Goal: Answer question/provide support

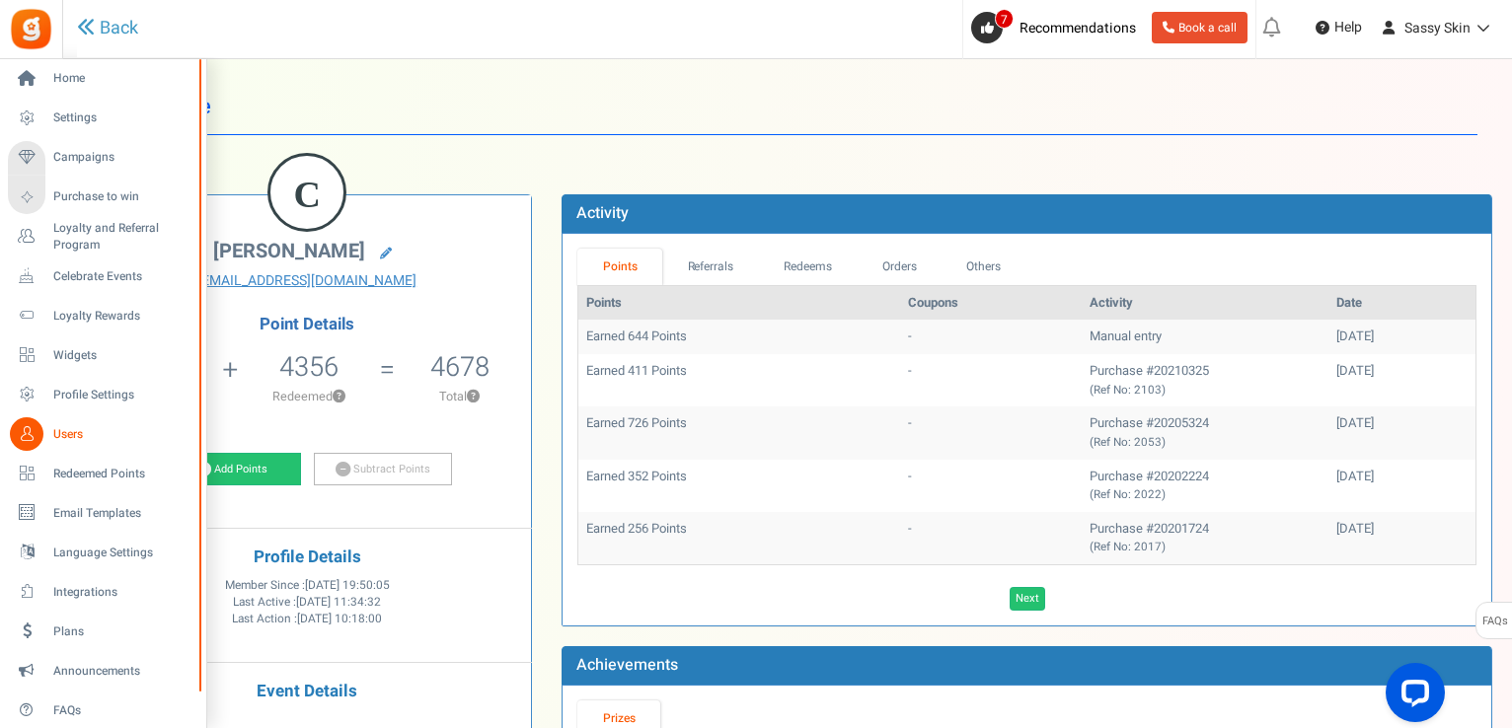
click at [66, 435] on span "Users" at bounding box center [122, 434] width 138 height 17
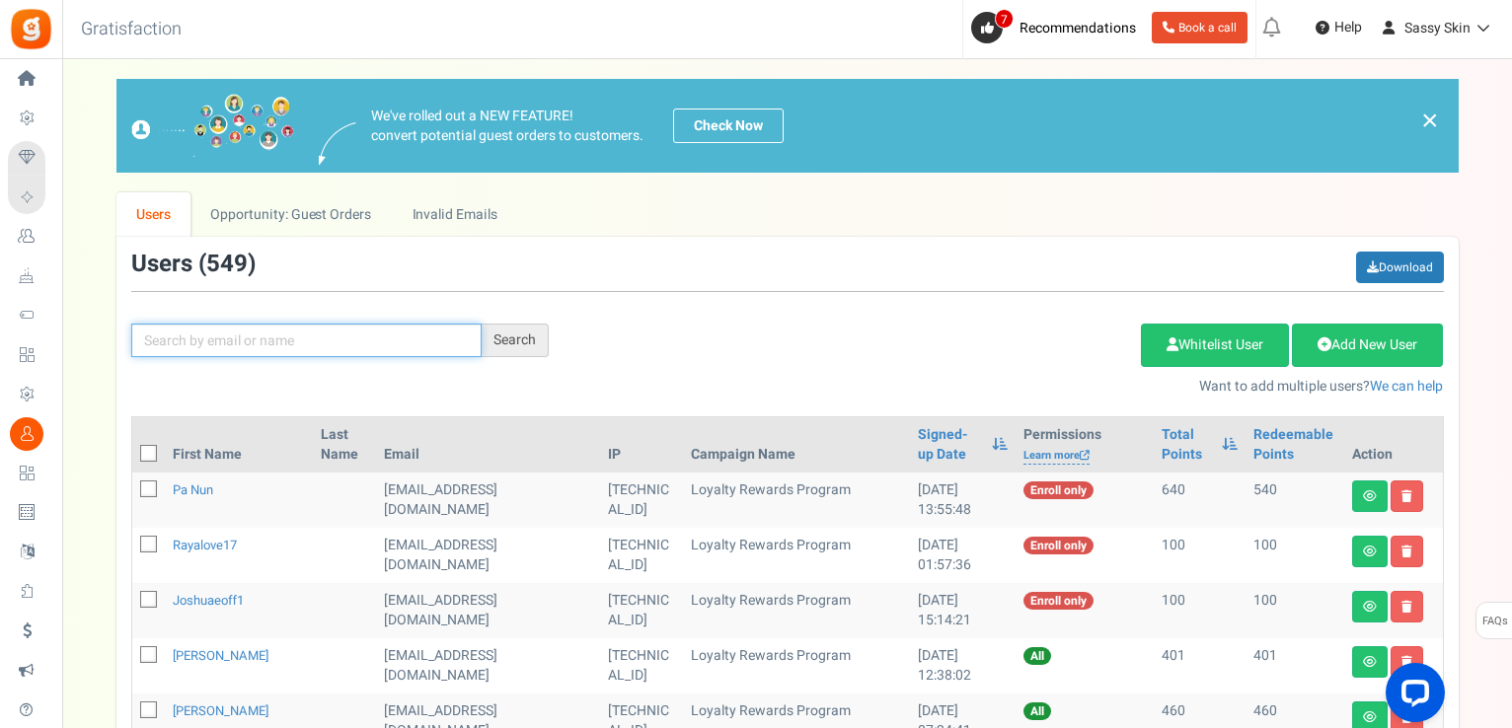
click at [173, 348] on input "text" at bounding box center [306, 341] width 350 height 34
type input "[PERSON_NAME]"
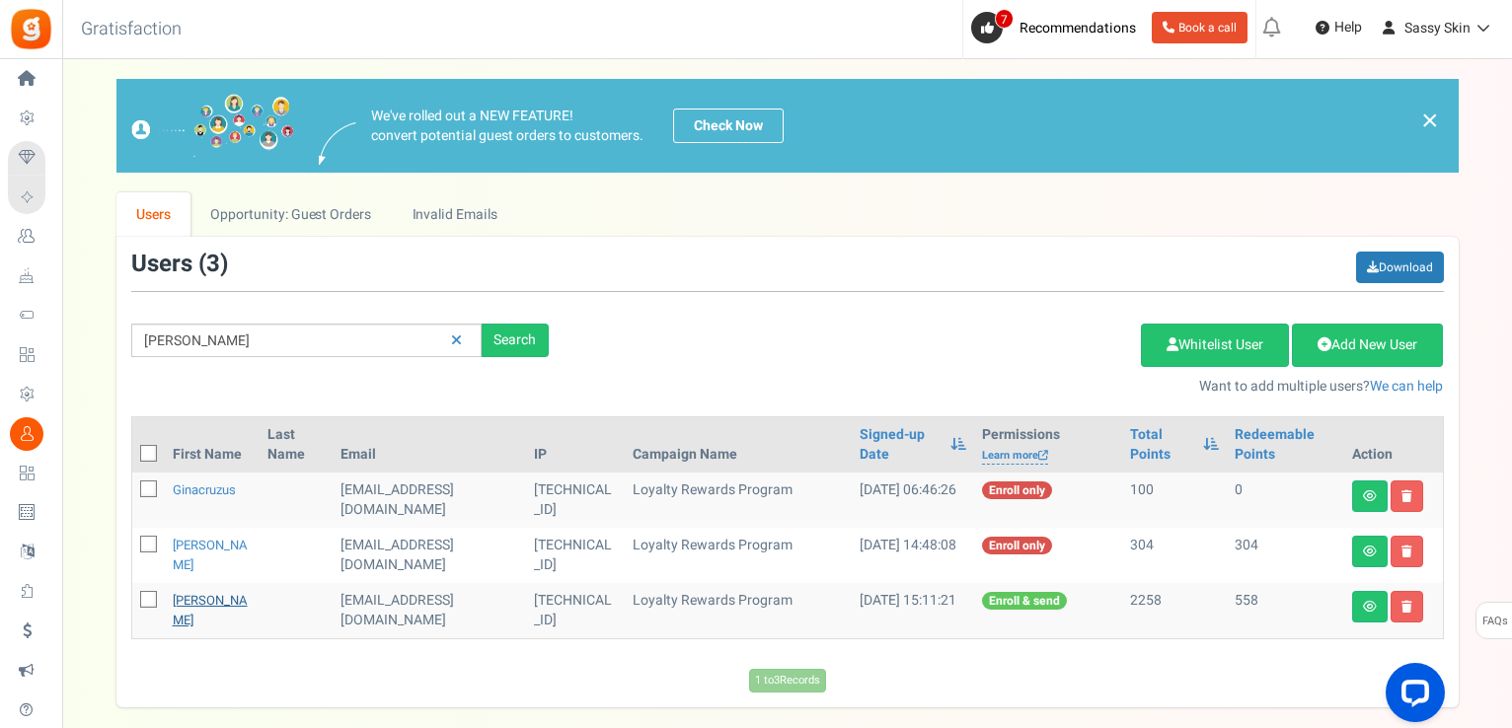
click at [204, 601] on link "[PERSON_NAME]" at bounding box center [210, 610] width 75 height 38
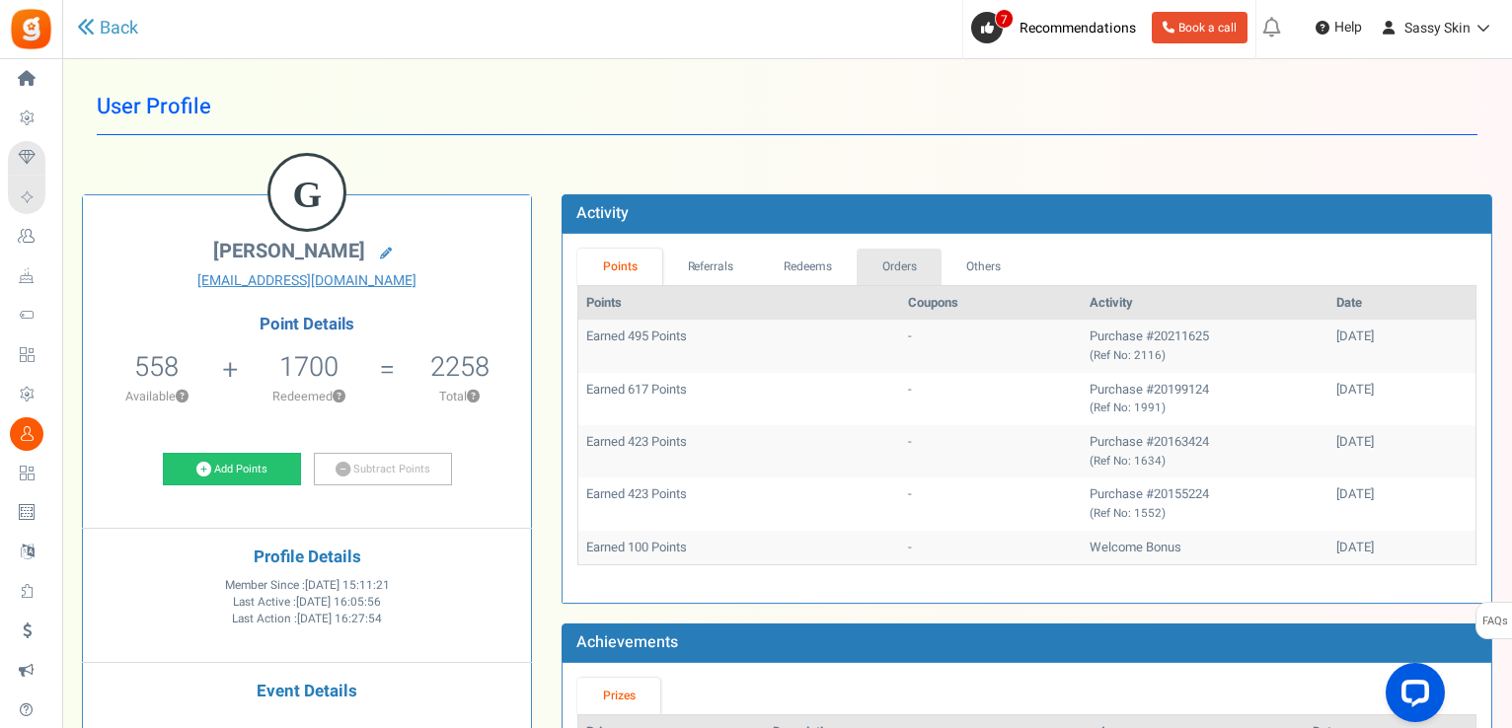
click at [904, 258] on link "Orders" at bounding box center [899, 267] width 85 height 37
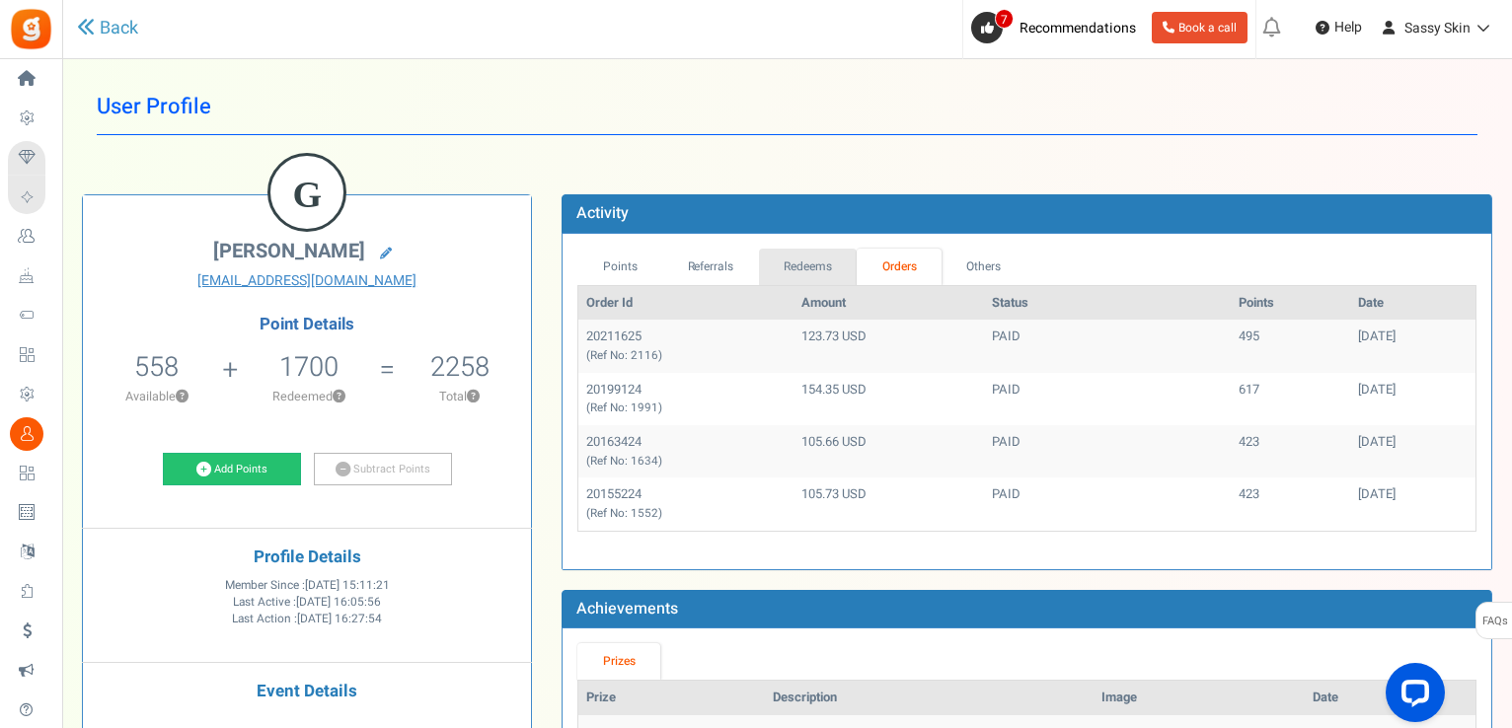
click at [803, 253] on link "Redeems" at bounding box center [808, 267] width 99 height 37
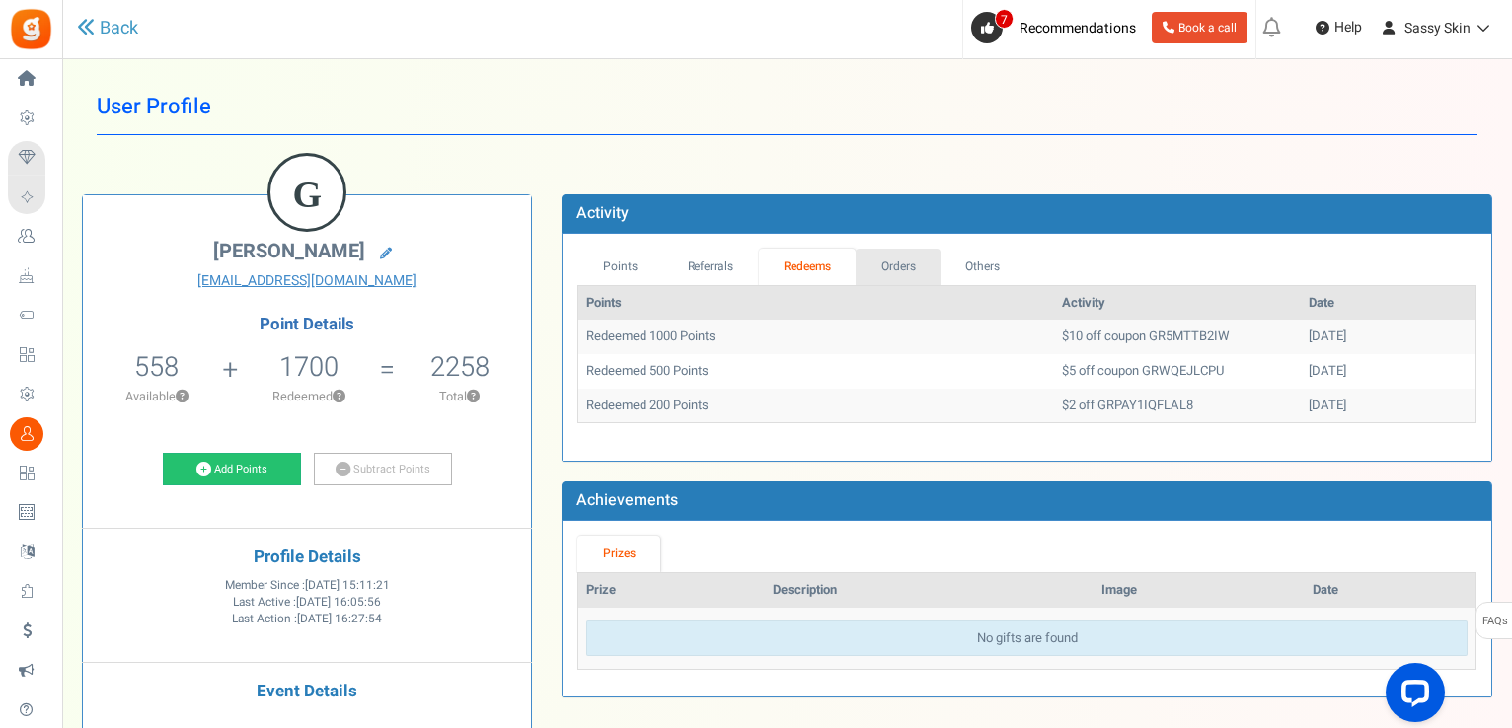
click at [896, 265] on link "Orders" at bounding box center [898, 267] width 85 height 37
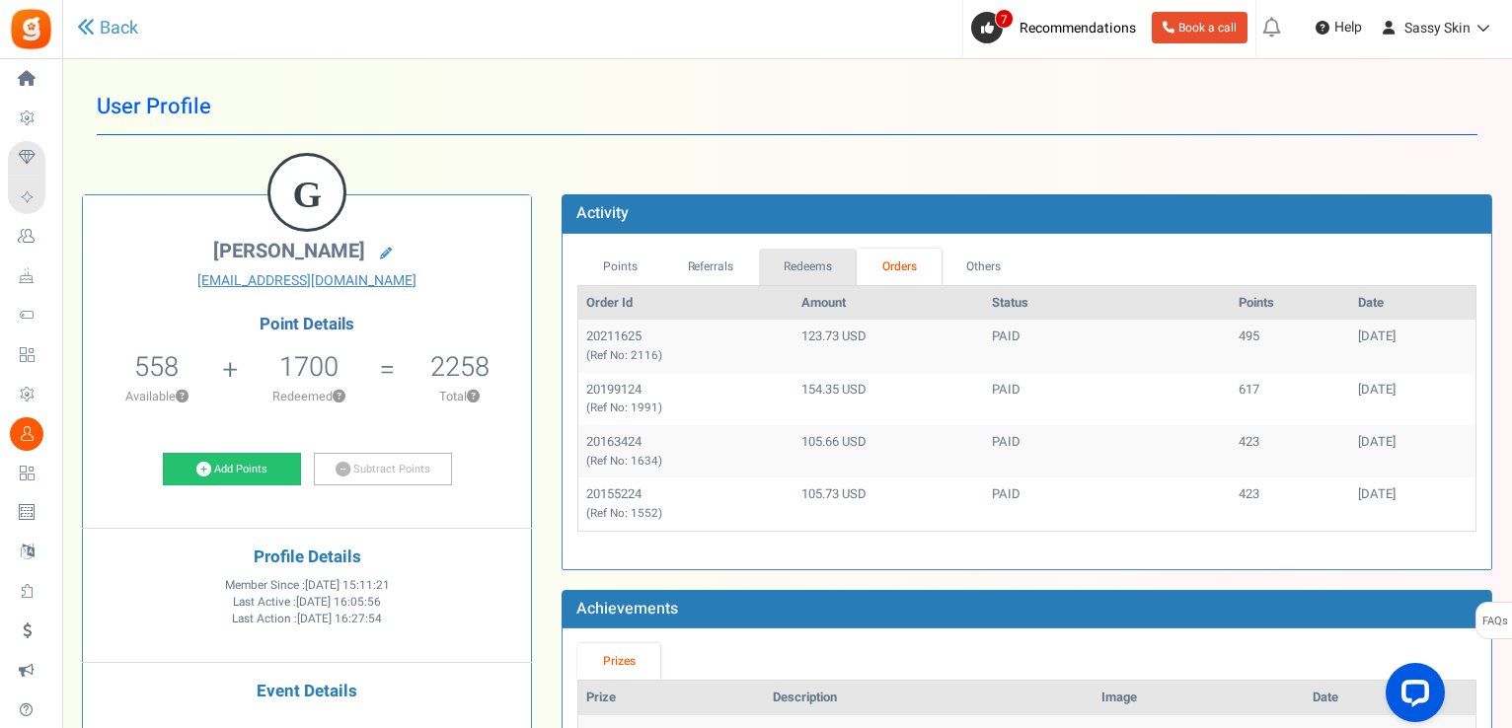
click at [795, 261] on link "Redeems" at bounding box center [808, 267] width 99 height 37
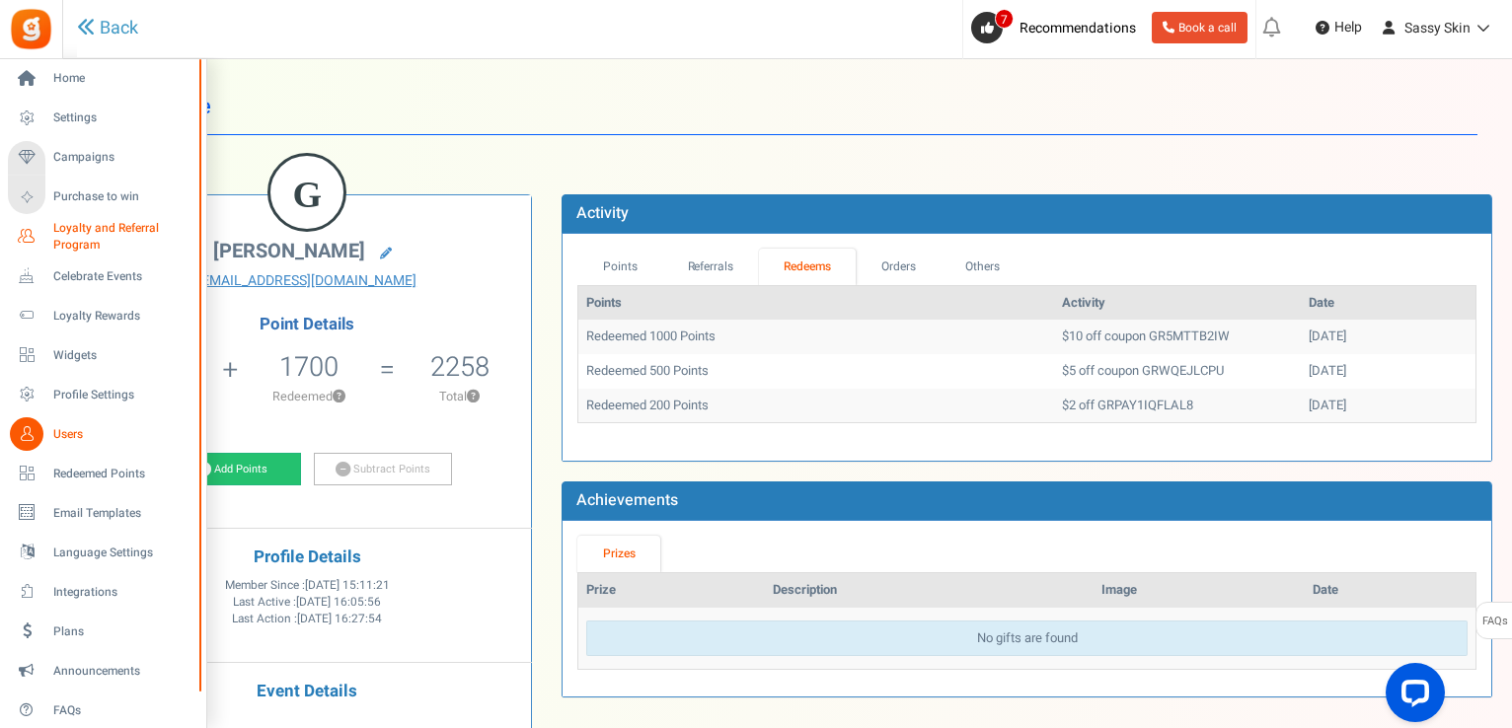
click at [89, 229] on span "Loyalty and Referral Program" at bounding box center [125, 237] width 144 height 34
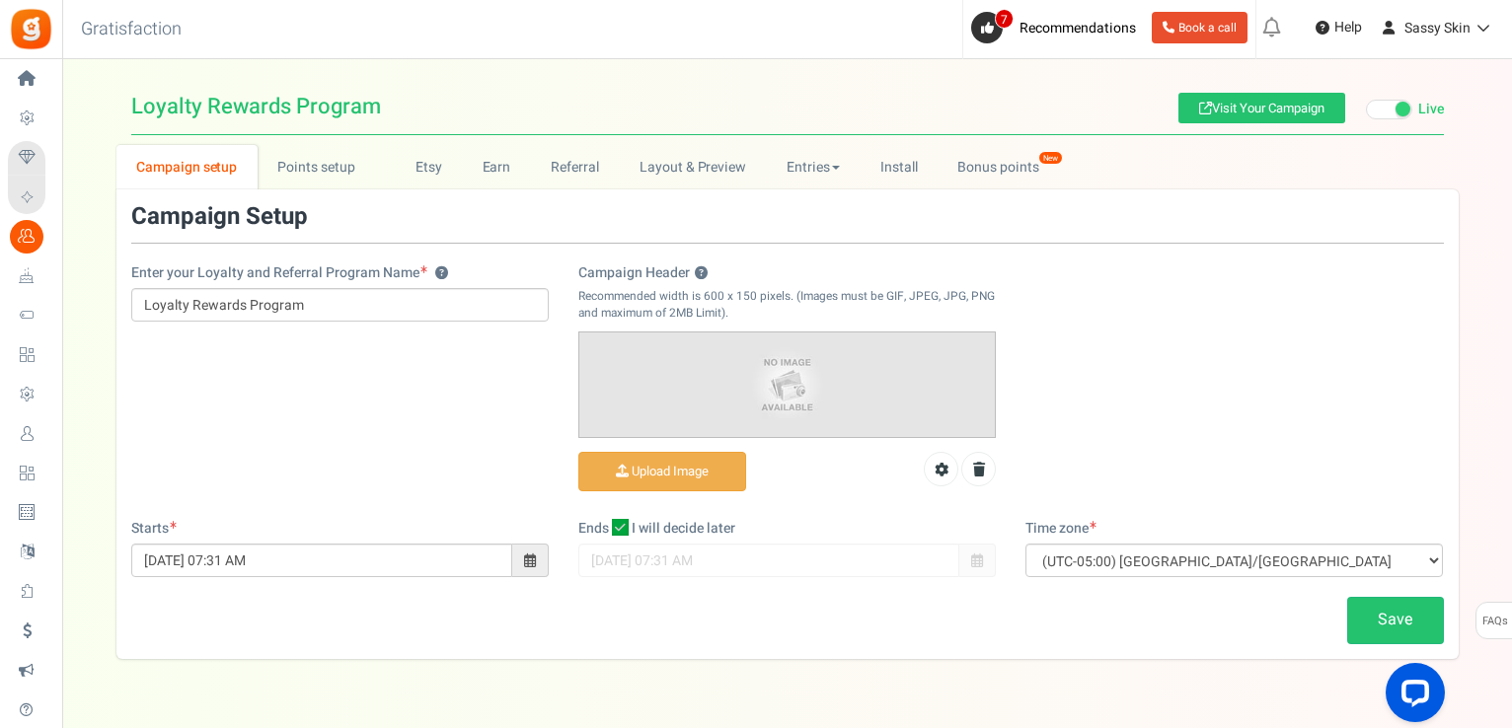
drag, startPoint x: 1511, startPoint y: 74, endPoint x: 1504, endPoint y: 126, distance: 52.8
click at [1504, 126] on div "Under maintenance we will be back soon We apologize for any inconvenience. The …" at bounding box center [787, 359] width 1450 height 600
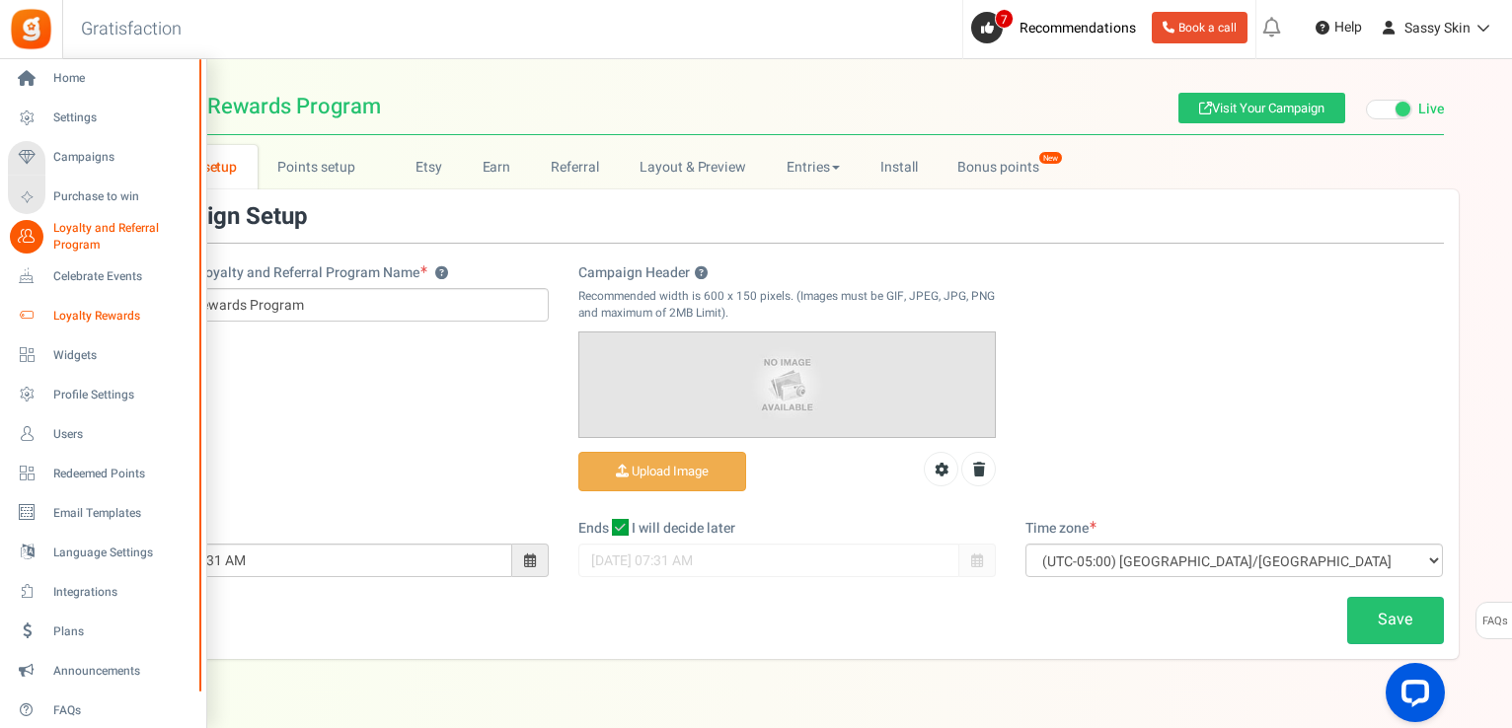
click at [77, 316] on span "Loyalty Rewards" at bounding box center [122, 316] width 138 height 17
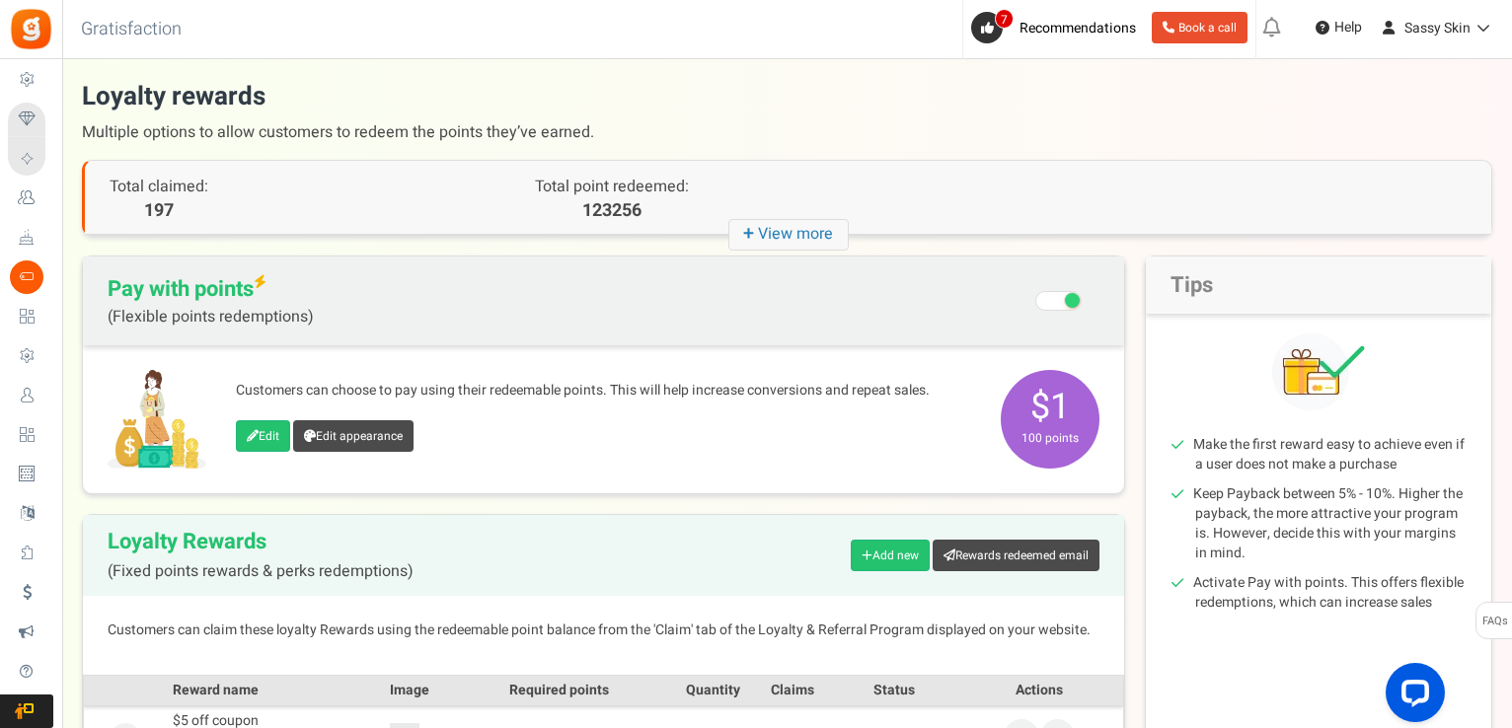
click at [1314, 123] on span "Multiple options to allow customers to redeem the points they’ve earned." at bounding box center [787, 132] width 1410 height 36
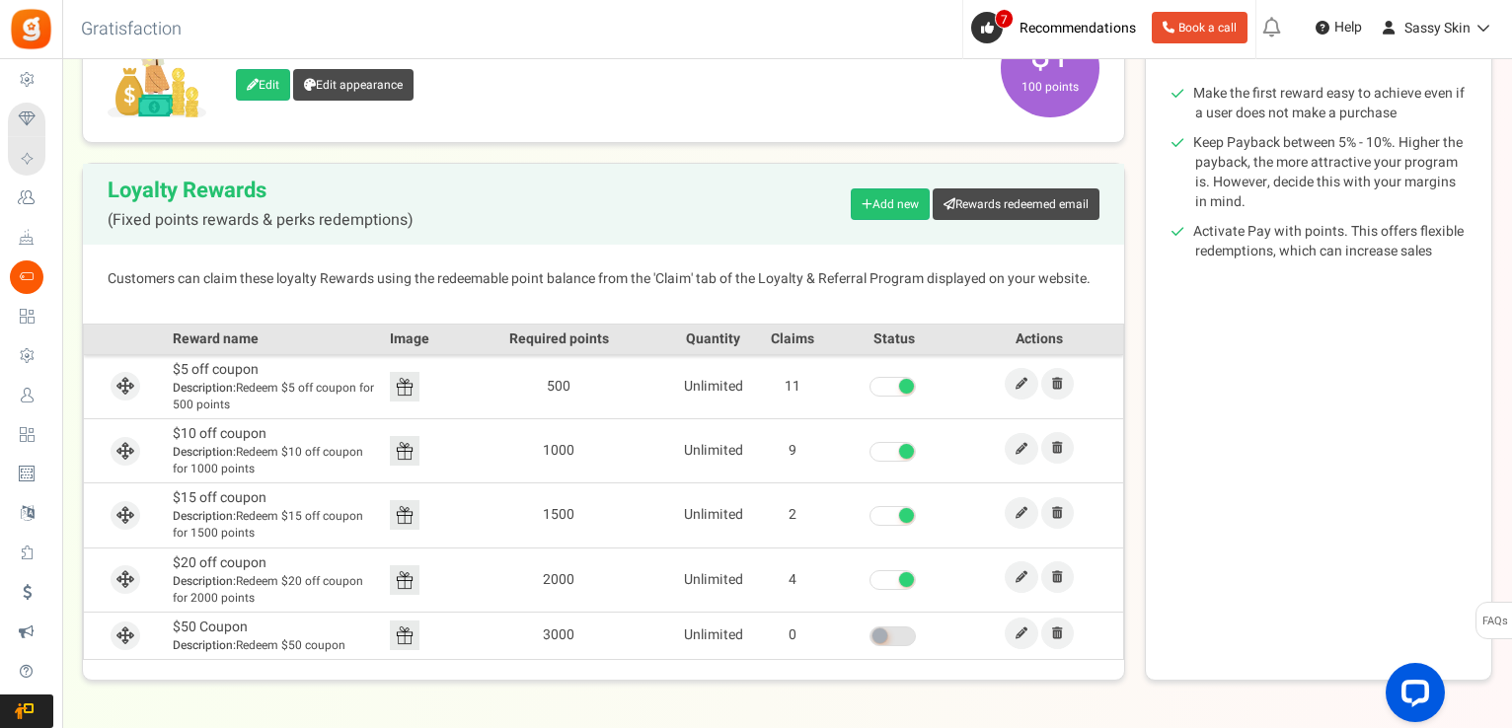
scroll to position [355, 0]
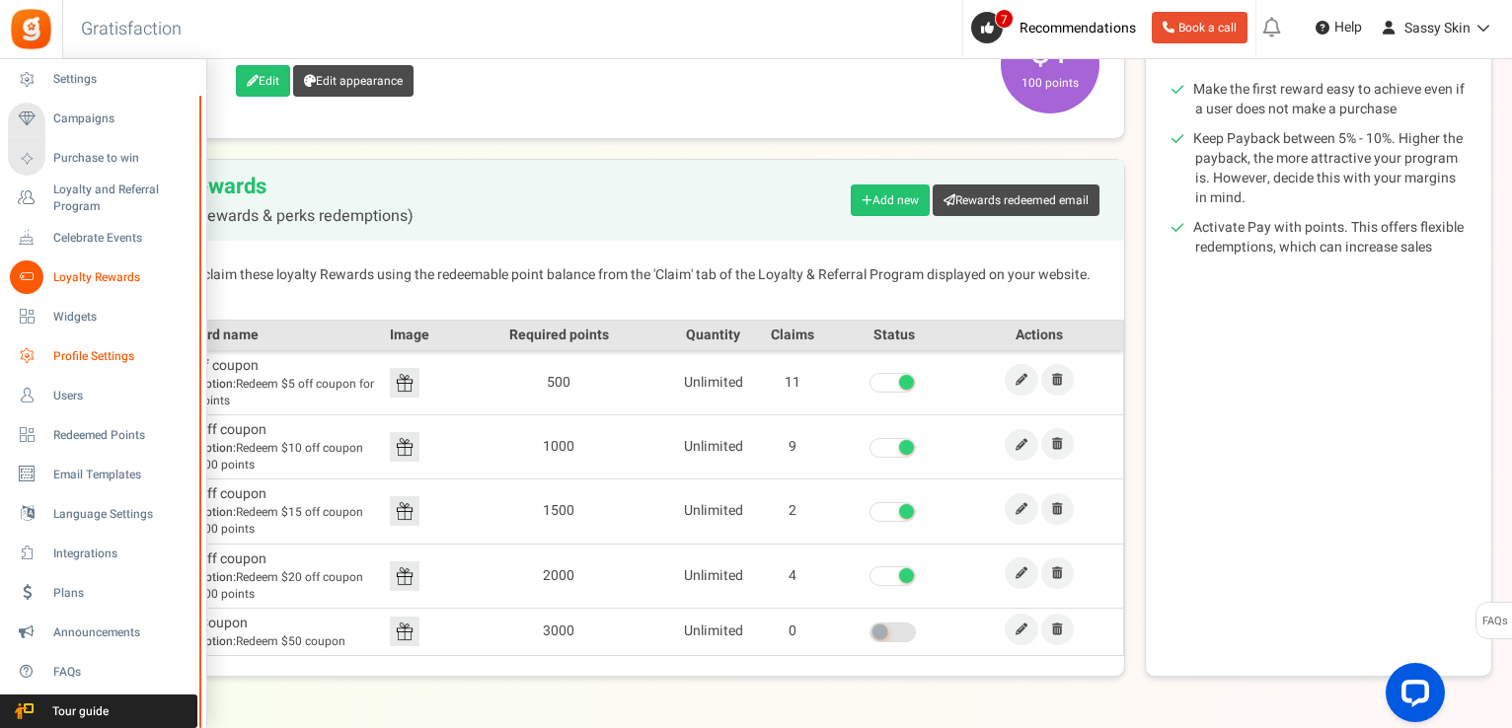
click at [78, 372] on link "Profile Settings" at bounding box center [102, 357] width 189 height 34
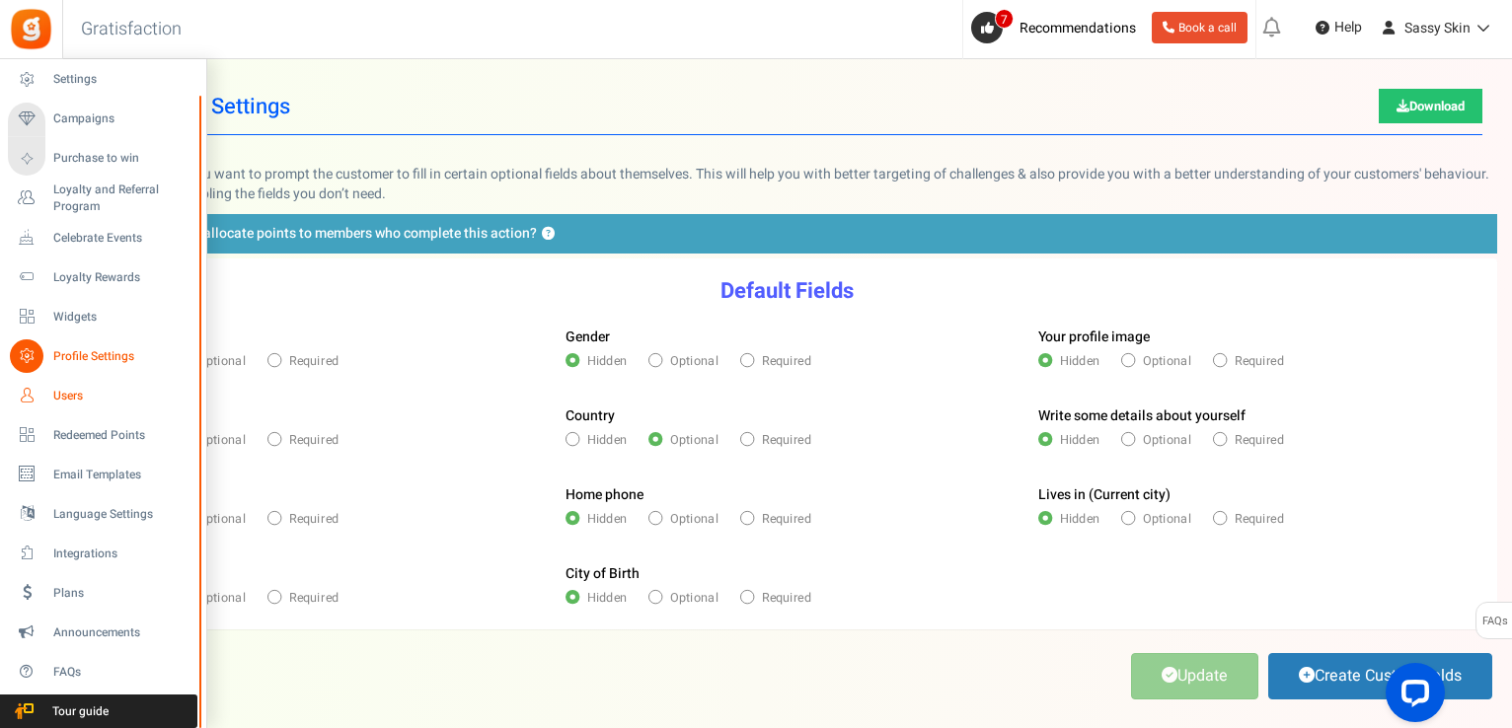
click at [68, 390] on span "Users" at bounding box center [122, 396] width 138 height 17
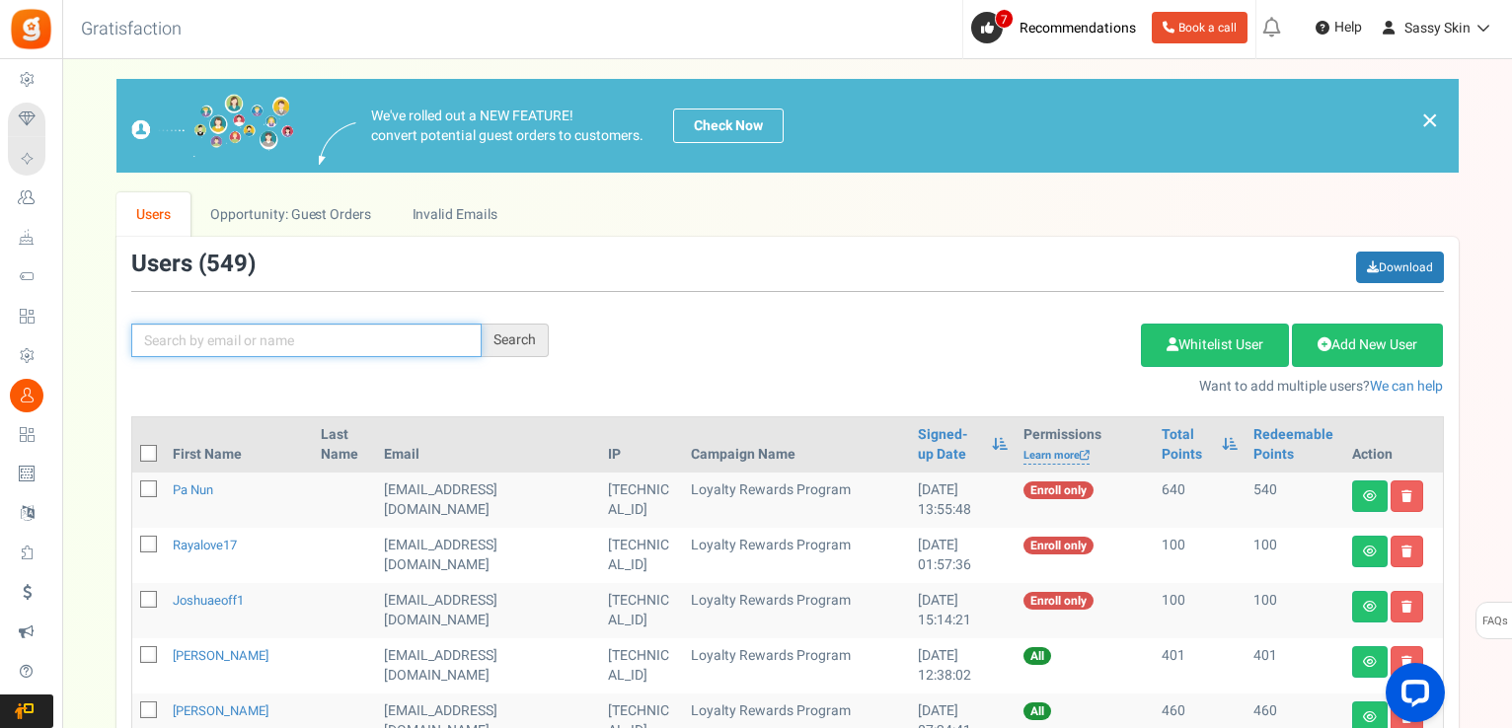
click at [217, 344] on input "text" at bounding box center [306, 341] width 350 height 34
type input "[PERSON_NAME]"
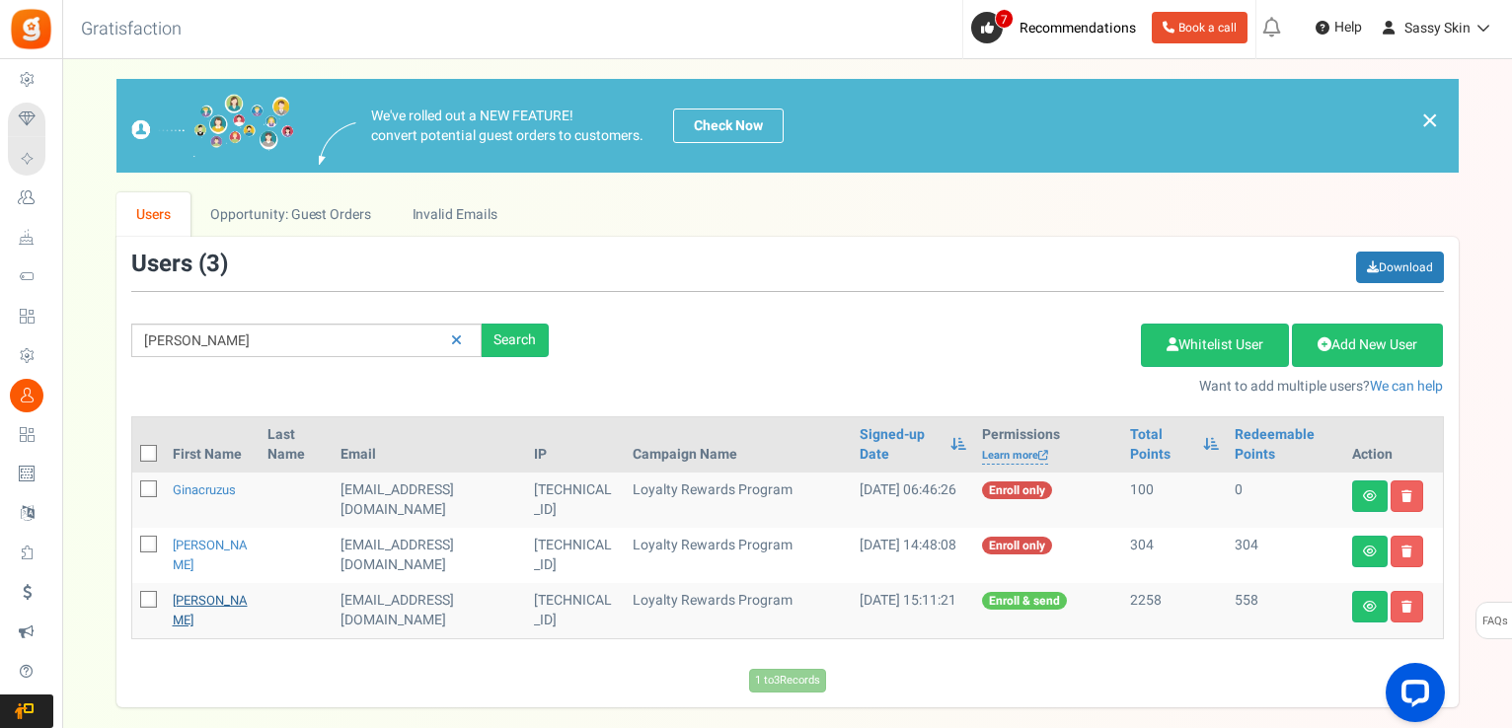
click at [216, 599] on link "[PERSON_NAME]" at bounding box center [210, 610] width 75 height 38
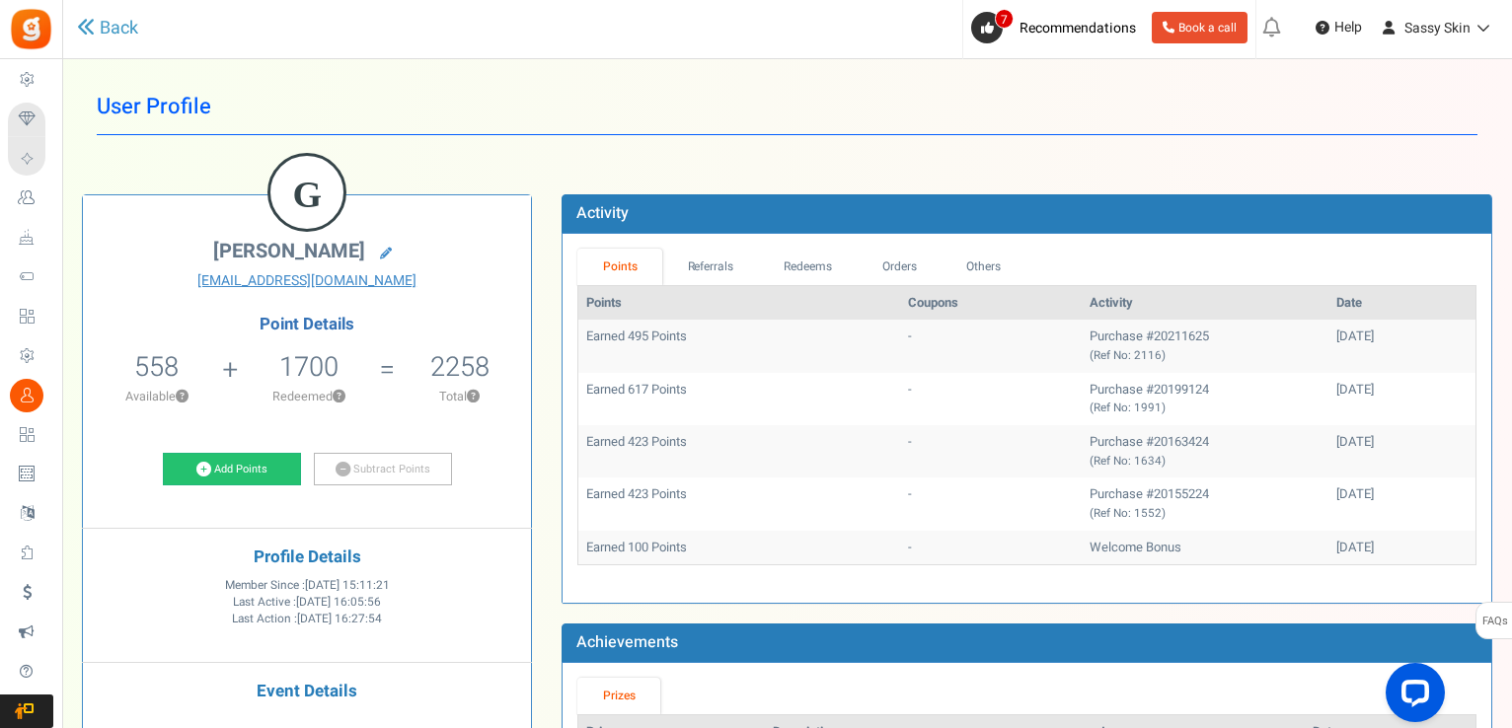
scroll to position [248, 0]
